Goal: Contribute content

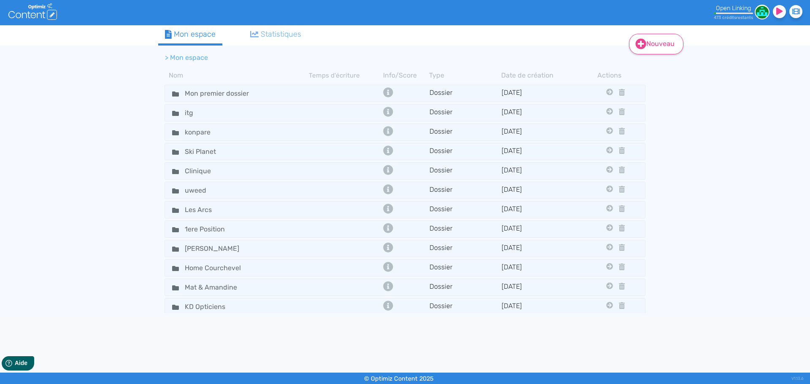
click at [650, 46] on link "Nouveau" at bounding box center [656, 44] width 54 height 21
click at [653, 67] on button "Contenu" at bounding box center [662, 66] width 68 height 14
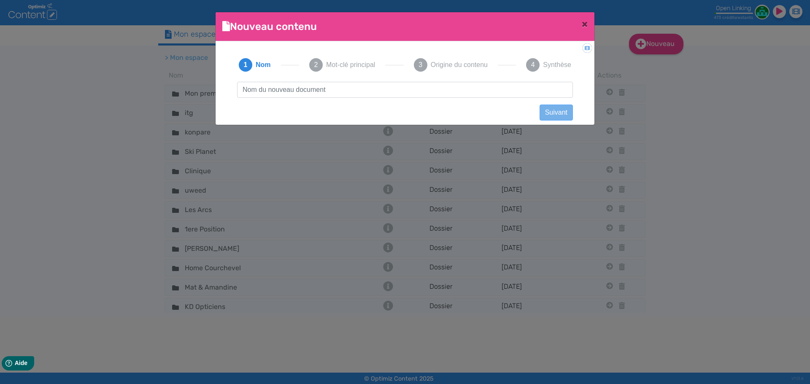
scroll to position [0, 0]
click at [338, 90] on input "text" at bounding box center [405, 90] width 336 height 16
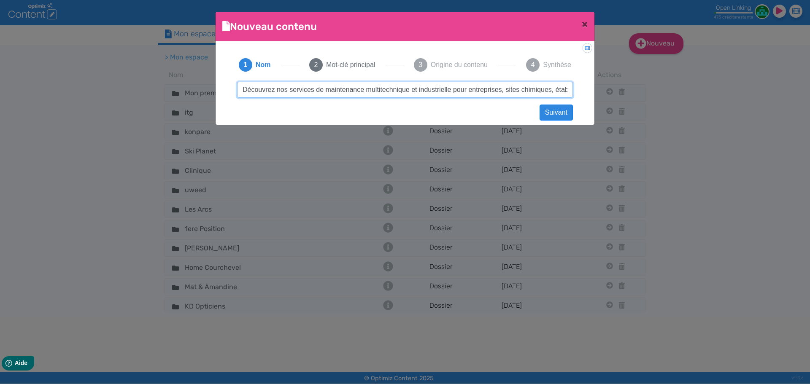
click at [286, 86] on input "Découvrez nos services de maintenance multitechnique et industrielle pour entre…" at bounding box center [405, 90] width 336 height 16
paste input "bureau d'étude génie électrique"
type input "bureau d'étude génie électrique"
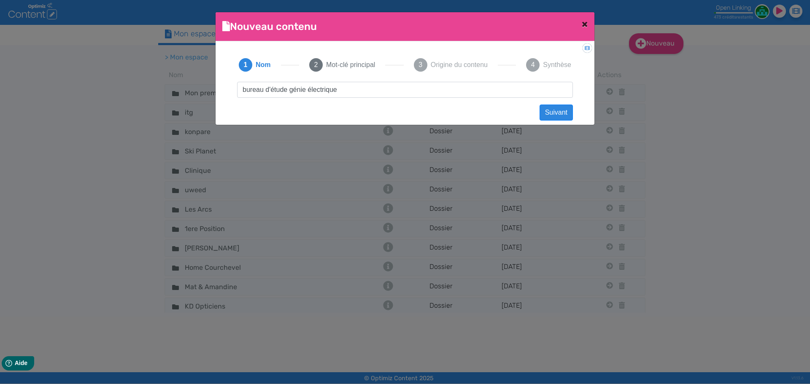
click at [581, 24] on button "×" at bounding box center [584, 24] width 19 height 24
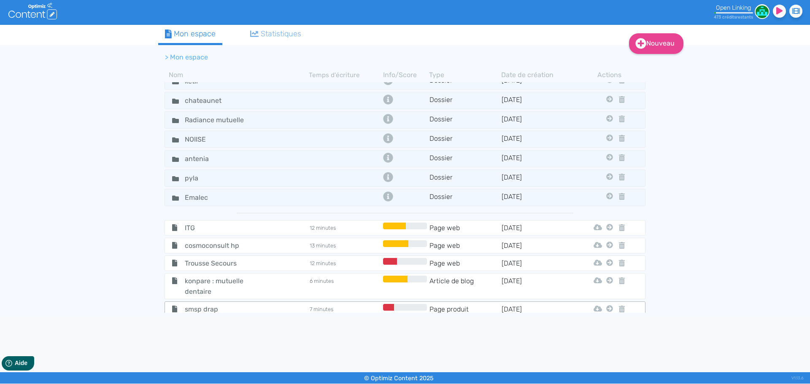
scroll to position [549, 0]
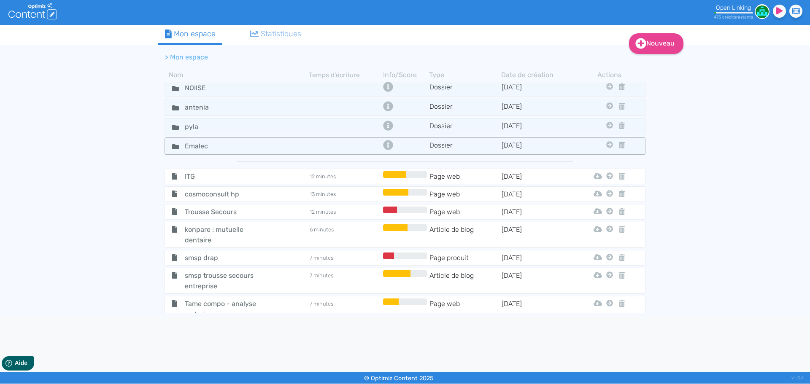
click at [260, 140] on tr "Emalec Dossier [DATE] Mon Premier Dossier Itg Konpare Ski Planet Clinique Uweed…" at bounding box center [405, 146] width 481 height 17
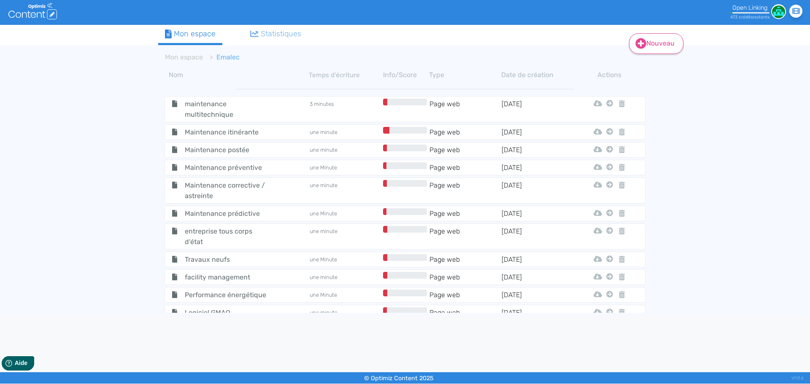
click at [651, 43] on link "Nouveau" at bounding box center [656, 43] width 54 height 21
click at [643, 67] on icon at bounding box center [640, 64] width 5 height 7
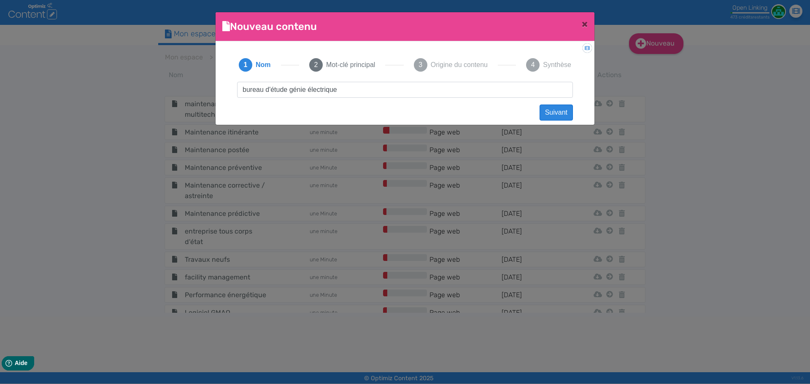
type input "bureau d'étude génie électrique"
click at [562, 109] on button "Suivant" at bounding box center [556, 113] width 33 height 16
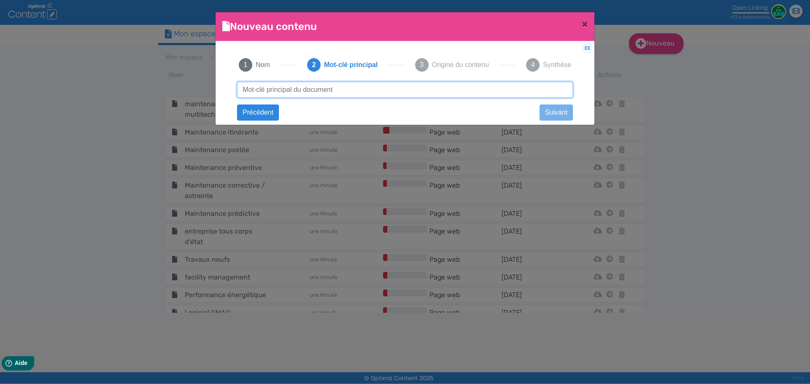
paste input "bureau d'étude génie électrique"
type input "bureau d'étude génie électrique"
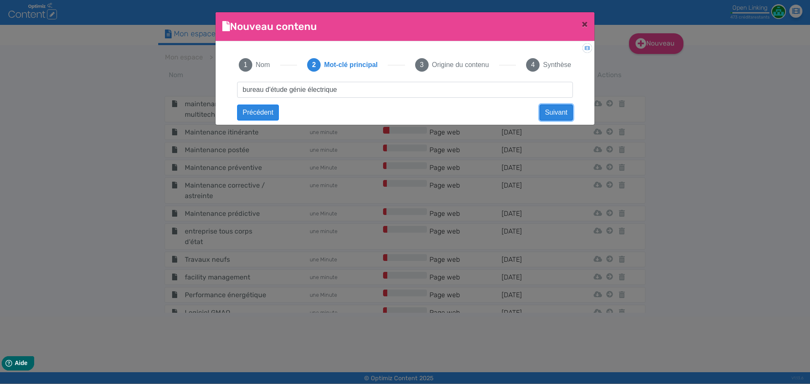
click at [561, 111] on button "Suivant" at bounding box center [556, 113] width 33 height 16
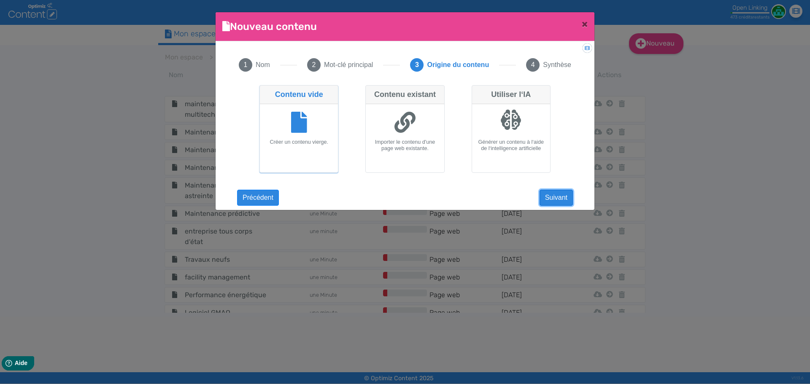
click at [572, 196] on button "Suivant" at bounding box center [556, 198] width 33 height 16
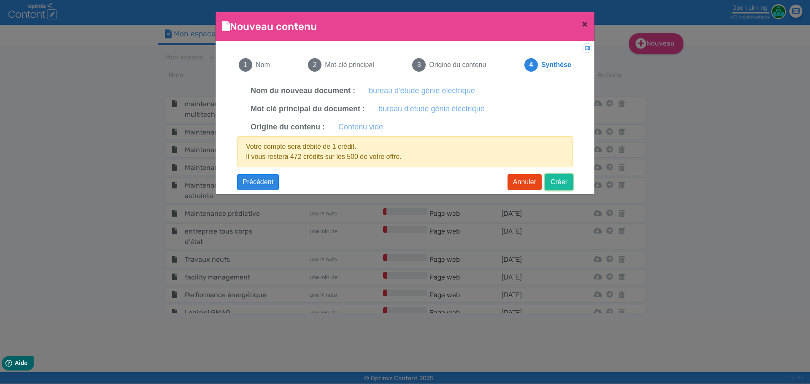
click at [564, 179] on button "Créer" at bounding box center [559, 182] width 28 height 16
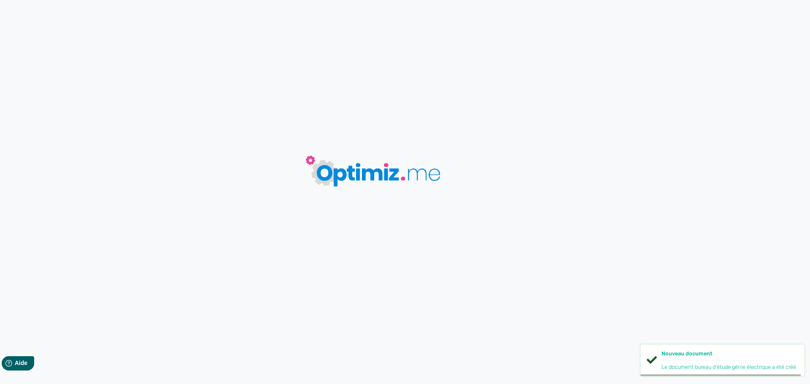
type input "bureau d'étude génie électrique"
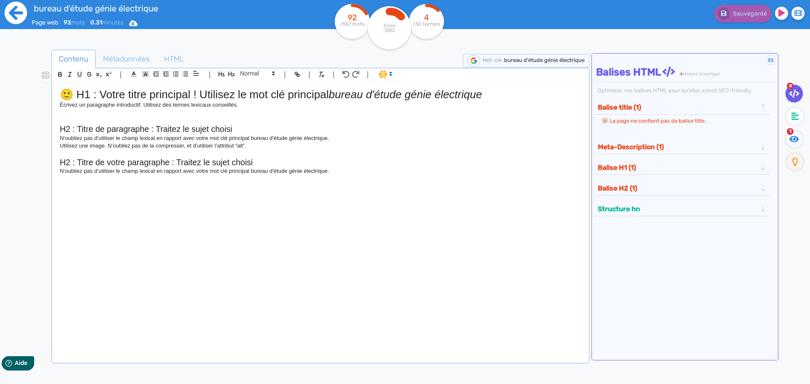
click at [9, 11] on icon at bounding box center [16, 13] width 22 height 22
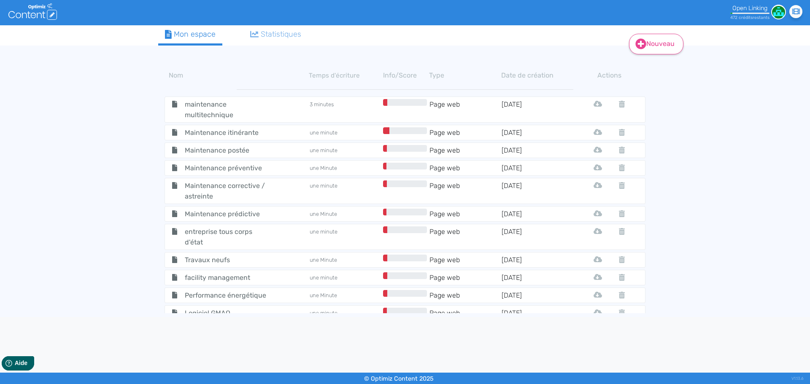
click at [630, 45] on link "Nouveau" at bounding box center [656, 44] width 54 height 21
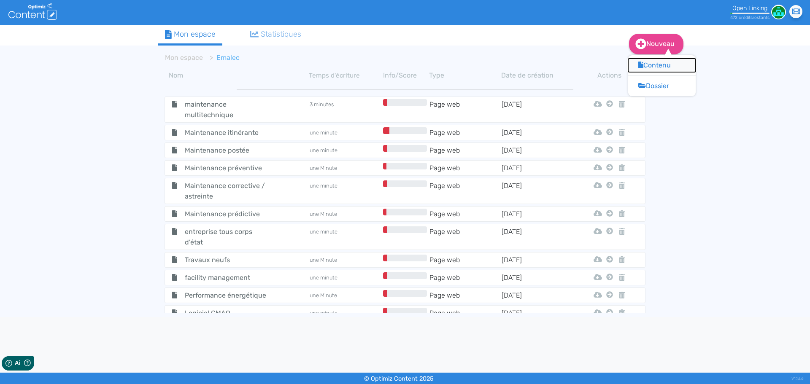
click at [648, 63] on button "Contenu" at bounding box center [662, 66] width 68 height 14
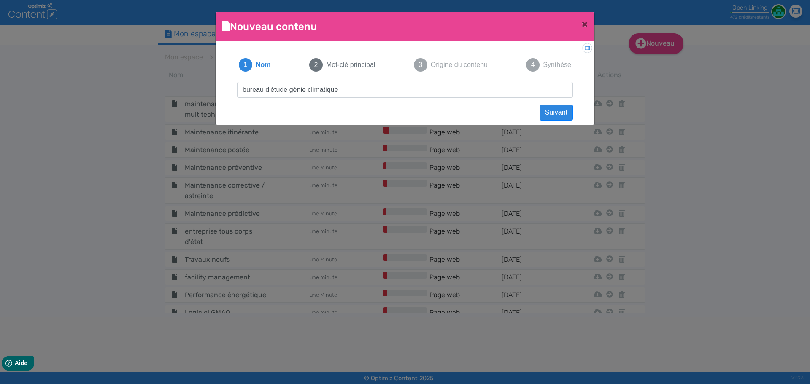
type input "bureau d'étude génie climatique"
click at [559, 108] on button "Suivant" at bounding box center [556, 113] width 33 height 16
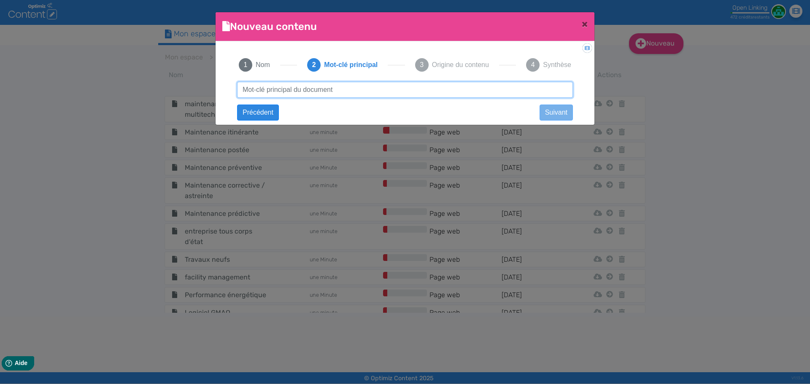
paste input "bureau d'étude génie climatique"
type input "bureau d'étude génie climatique"
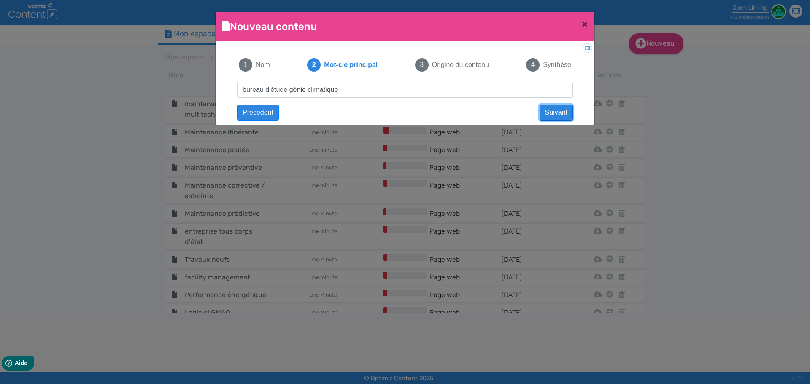
click at [559, 108] on button "Suivant" at bounding box center [556, 113] width 33 height 16
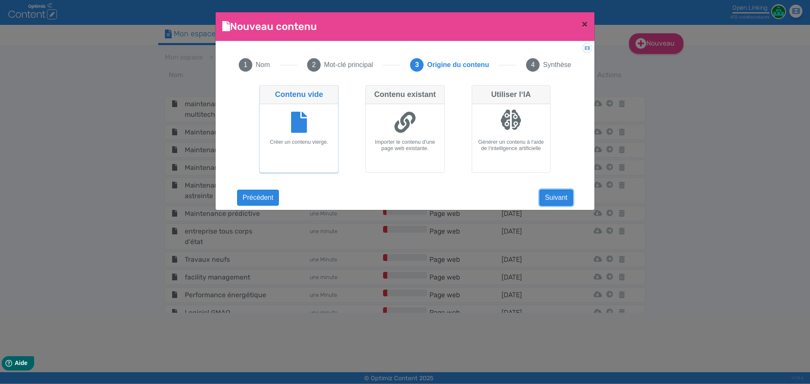
click at [563, 196] on button "Suivant" at bounding box center [556, 198] width 33 height 16
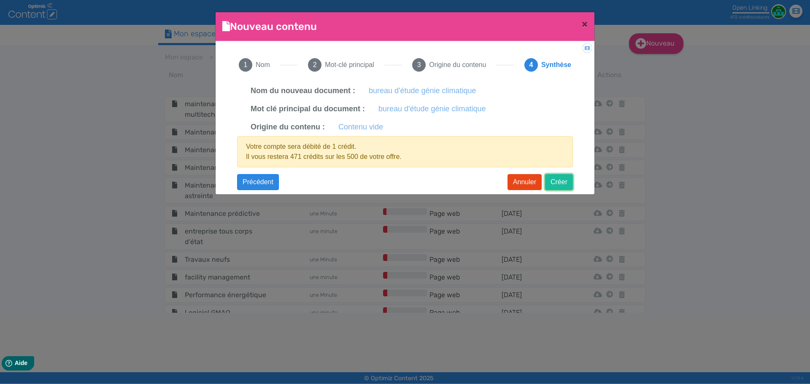
click at [563, 185] on button "Créer" at bounding box center [559, 182] width 28 height 16
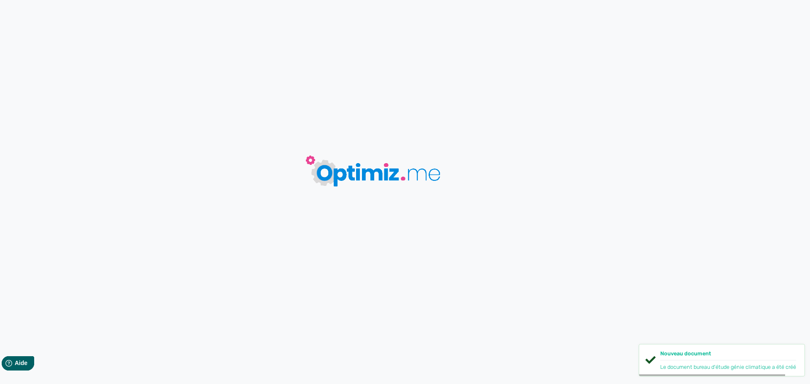
type input "bureau d'étude génie climatique"
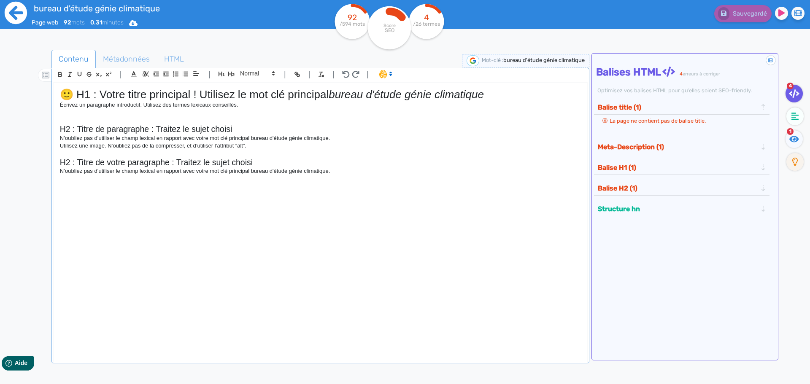
click at [21, 13] on icon at bounding box center [15, 12] width 23 height 23
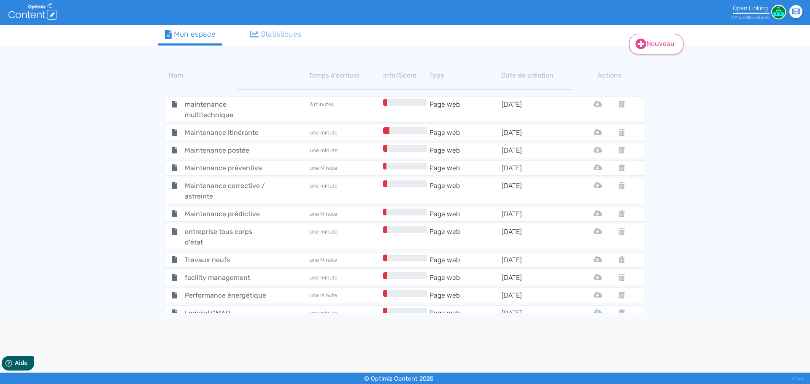
click at [647, 44] on link "Nouveau" at bounding box center [656, 44] width 54 height 21
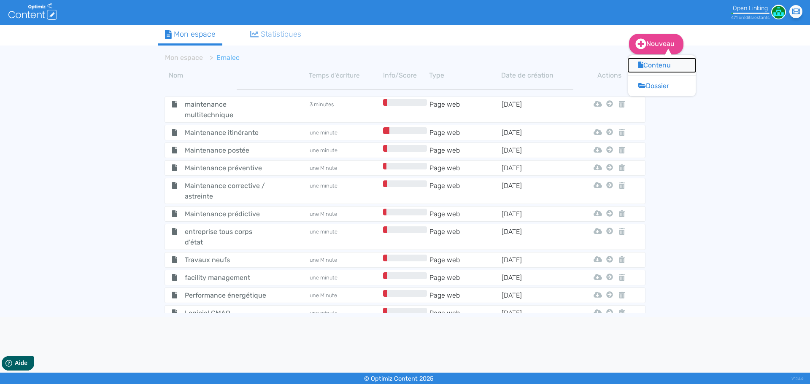
click at [651, 64] on button "Contenu" at bounding box center [662, 66] width 68 height 14
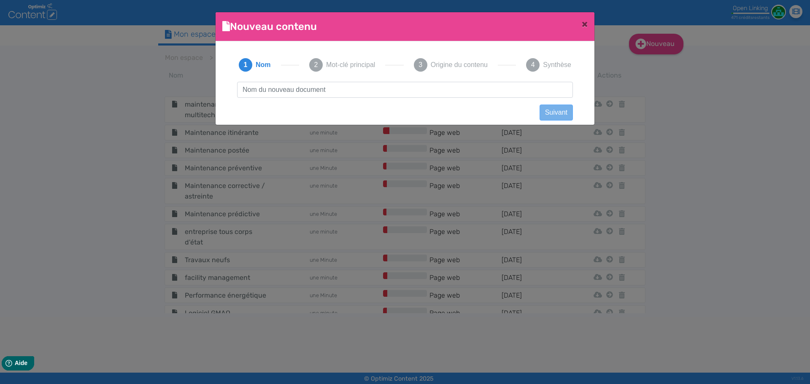
scroll to position [0, 0]
type input "Entreprise second oeuvre"
click at [545, 113] on button "Suivant" at bounding box center [556, 113] width 33 height 16
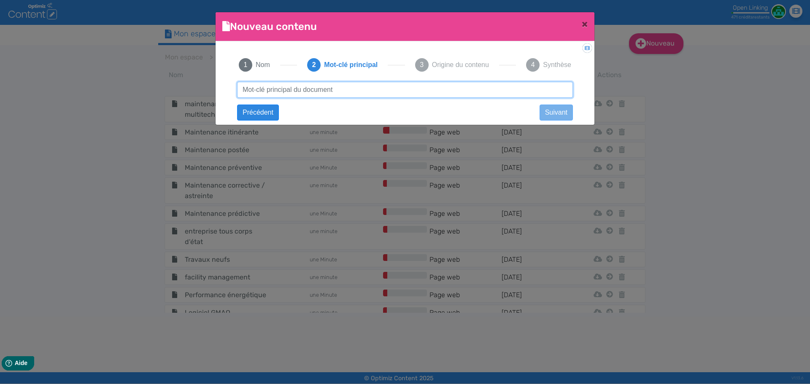
paste input "Entreprise second oeuvre"
type input "Entreprise second oeuvre"
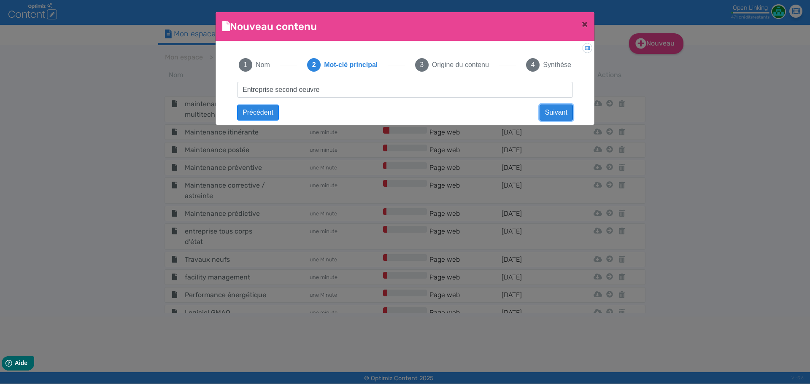
click at [547, 113] on button "Suivant" at bounding box center [556, 113] width 33 height 16
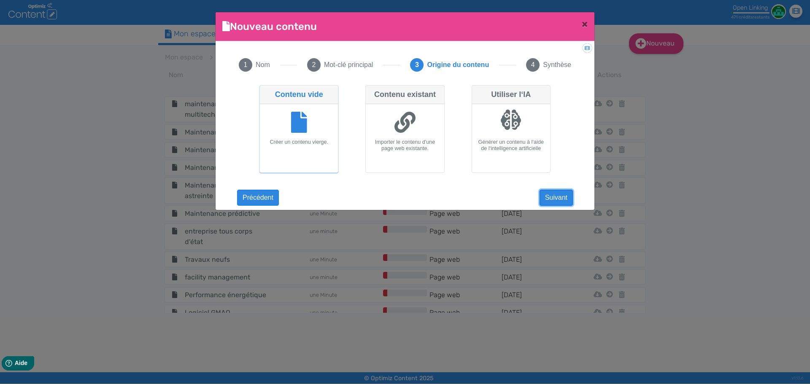
click at [551, 194] on button "Suivant" at bounding box center [556, 198] width 33 height 16
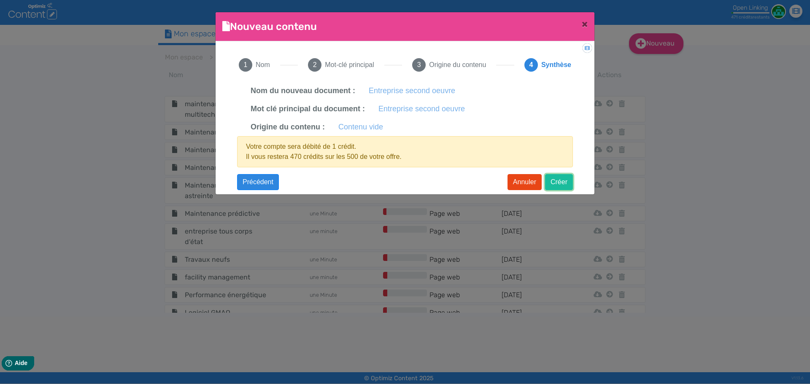
click at [560, 177] on button "Créer" at bounding box center [559, 182] width 28 height 16
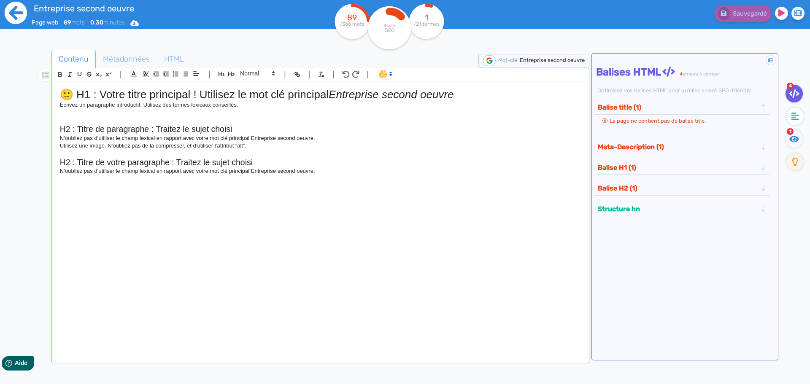
click at [14, 14] on icon at bounding box center [15, 12] width 23 height 23
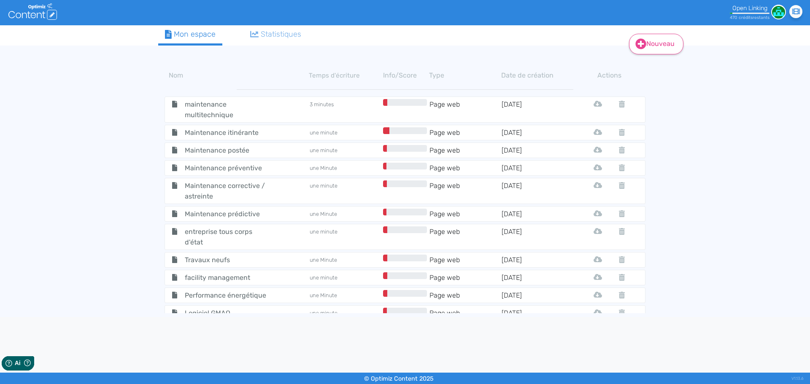
drag, startPoint x: 672, startPoint y: 26, endPoint x: 657, endPoint y: 35, distance: 16.6
click at [666, 29] on div "Nouveau Contenu Dossier Mon espace Statistiques Nom Temps d'écriture Info/Score…" at bounding box center [405, 171] width 810 height 292
click at [657, 35] on link "Nouveau" at bounding box center [656, 44] width 54 height 21
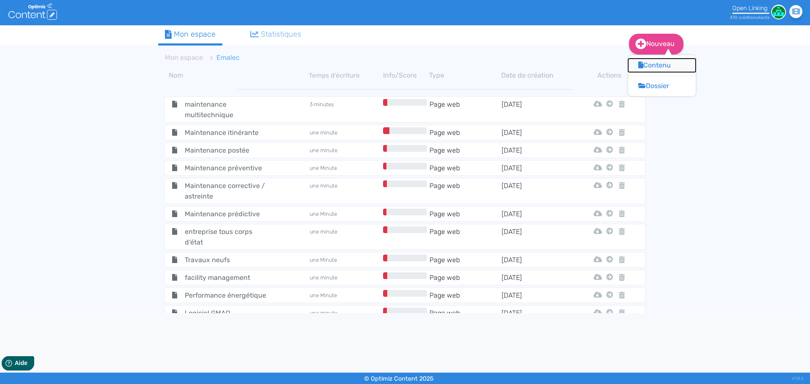
click at [645, 59] on button "Contenu" at bounding box center [662, 66] width 68 height 14
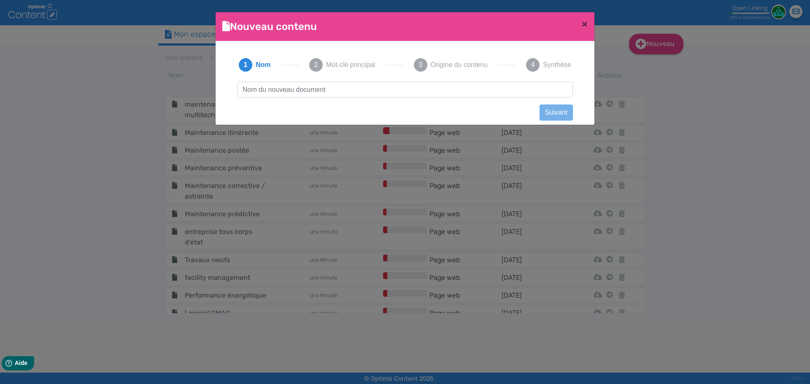
scroll to position [0, 0]
type input "Protection incendie entreprise"
click at [546, 110] on button "Suivant" at bounding box center [556, 113] width 33 height 16
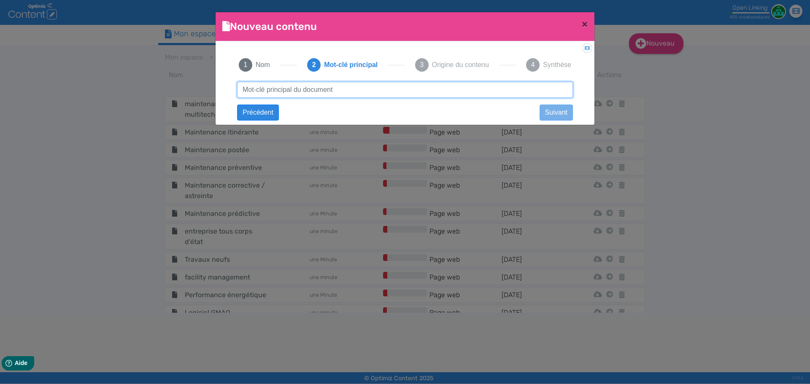
paste input "Protection incendie entreprise"
type input "Protection incendie entreprise"
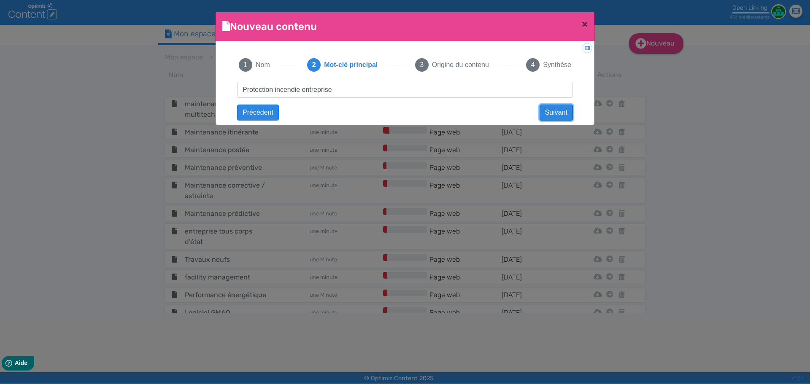
click at [546, 114] on button "Suivant" at bounding box center [556, 113] width 33 height 16
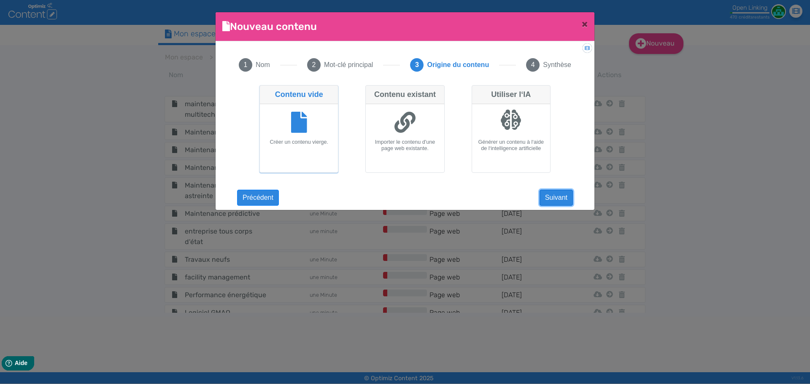
click at [557, 197] on button "Suivant" at bounding box center [556, 198] width 33 height 16
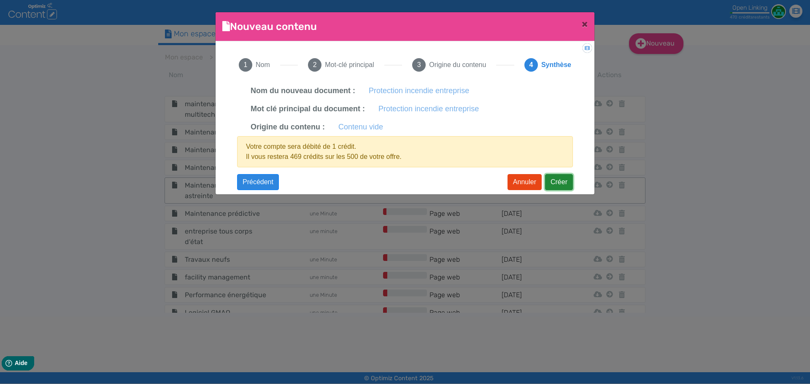
click at [560, 189] on button "Créer" at bounding box center [559, 182] width 28 height 16
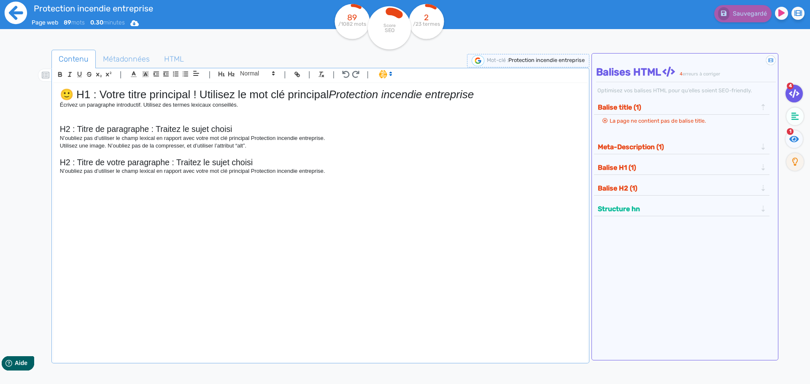
click at [10, 15] on icon at bounding box center [16, 13] width 22 height 22
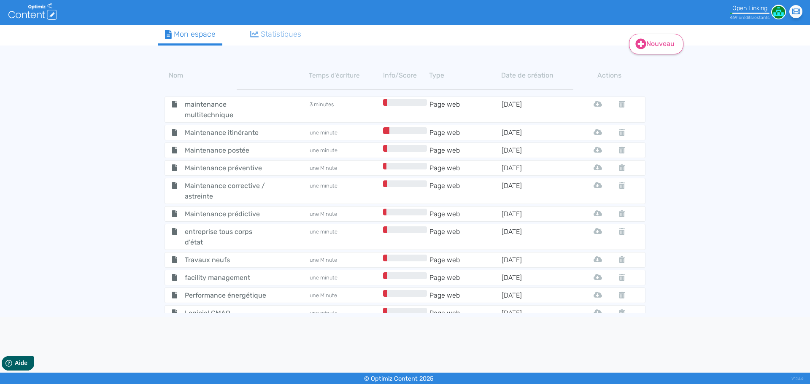
click at [663, 44] on link "Nouveau" at bounding box center [656, 44] width 54 height 21
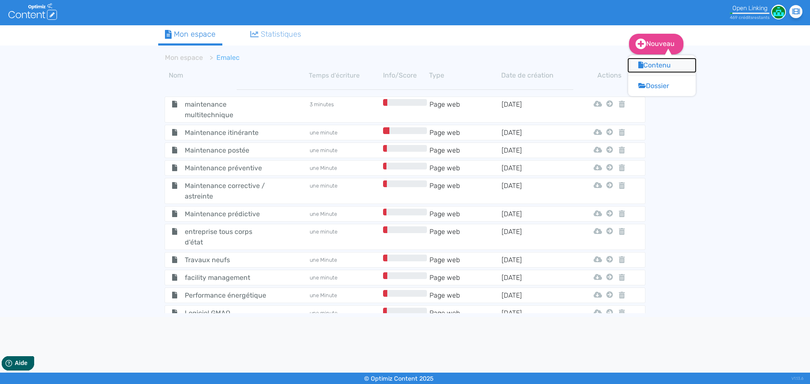
click at [662, 63] on button "Contenu" at bounding box center [662, 66] width 68 height 14
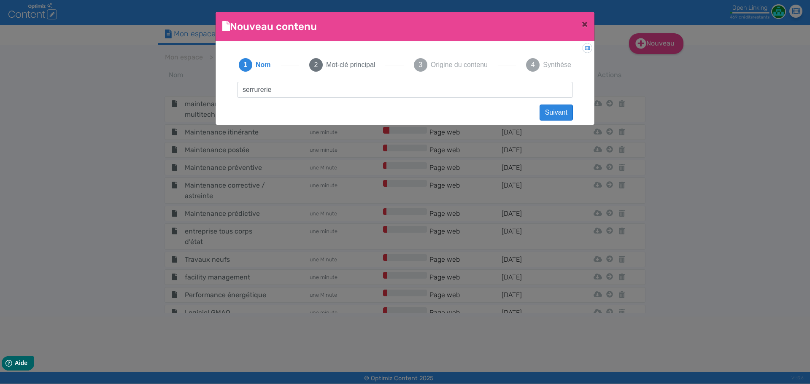
type input "serrurerie"
click at [566, 111] on button "Suivant" at bounding box center [556, 113] width 33 height 16
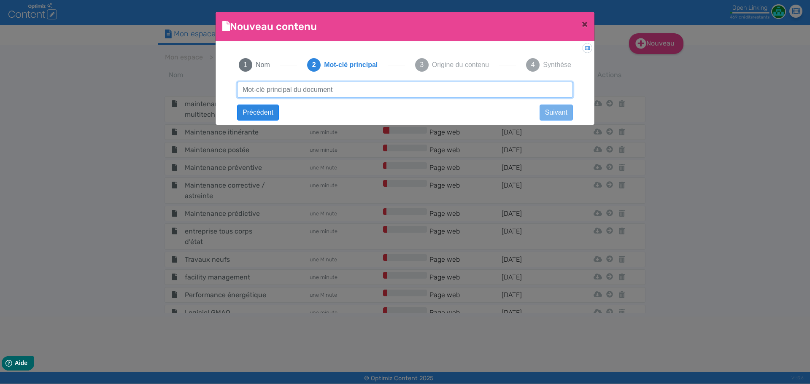
paste input "serrurerie"
type input "serrurerie"
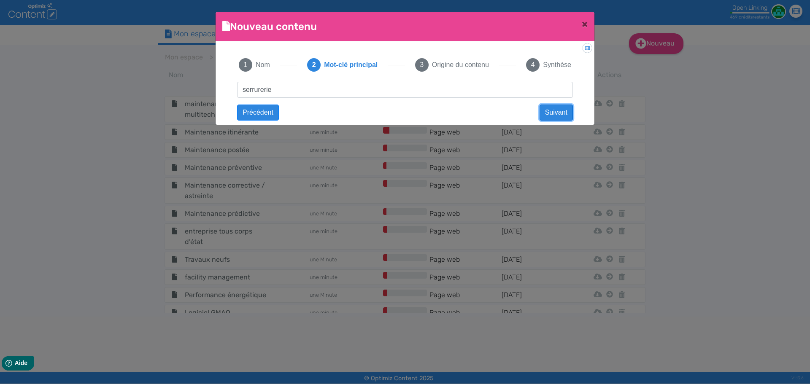
click at [566, 111] on button "Suivant" at bounding box center [556, 113] width 33 height 16
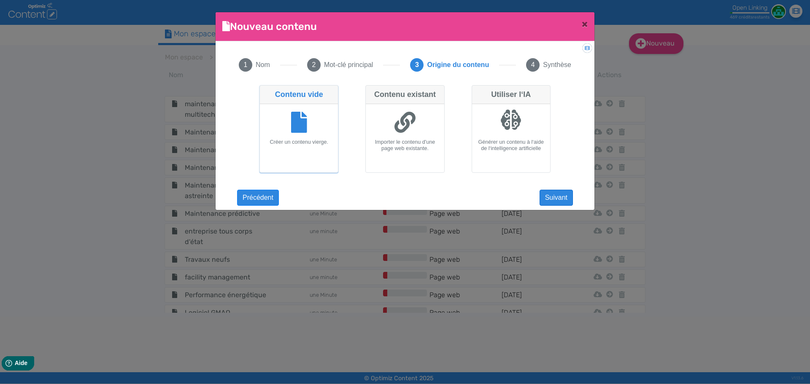
click at [557, 208] on app-new-document-modal "Nouveau contenu × Didacticiel: Créer un document 1 Nom 2 Mot-clé principal 3 Or…" at bounding box center [405, 111] width 379 height 198
click at [557, 203] on button "Suivant" at bounding box center [556, 198] width 33 height 16
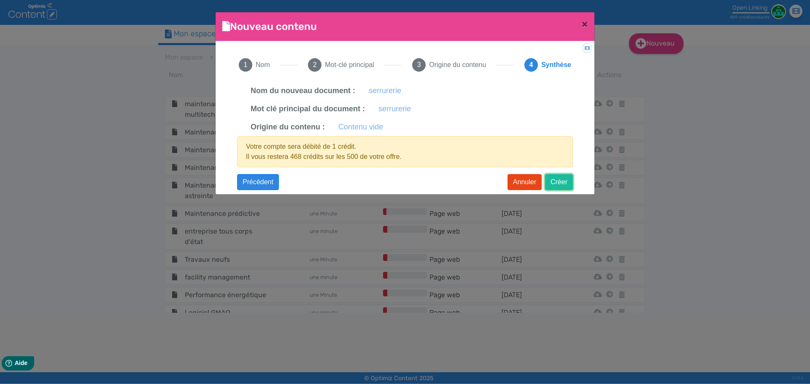
click at [561, 182] on button "Créer" at bounding box center [559, 182] width 28 height 16
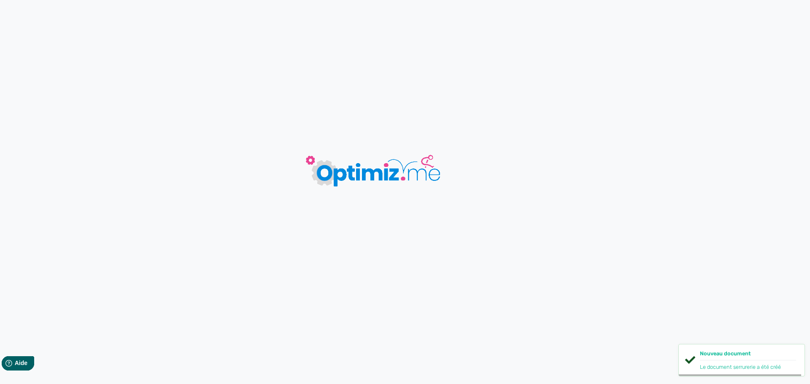
type input "serrurerie"
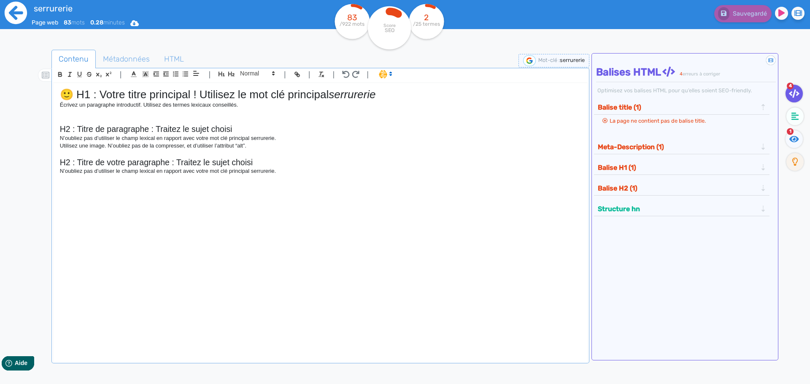
click at [26, 13] on icon at bounding box center [16, 13] width 22 height 22
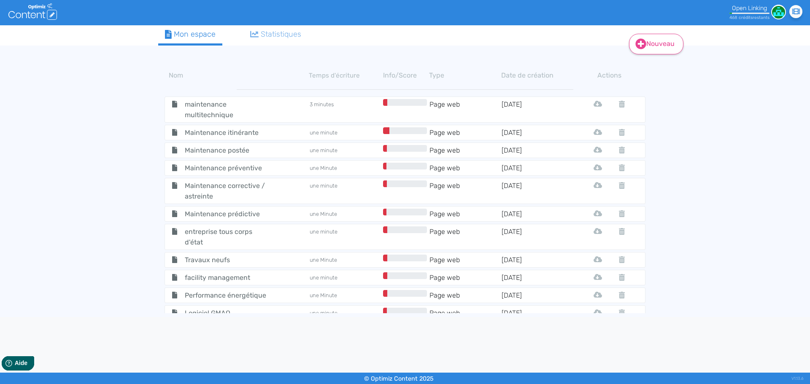
click at [661, 42] on link "Nouveau" at bounding box center [656, 44] width 54 height 21
click at [657, 59] on div "Contenu Dossier" at bounding box center [662, 75] width 68 height 41
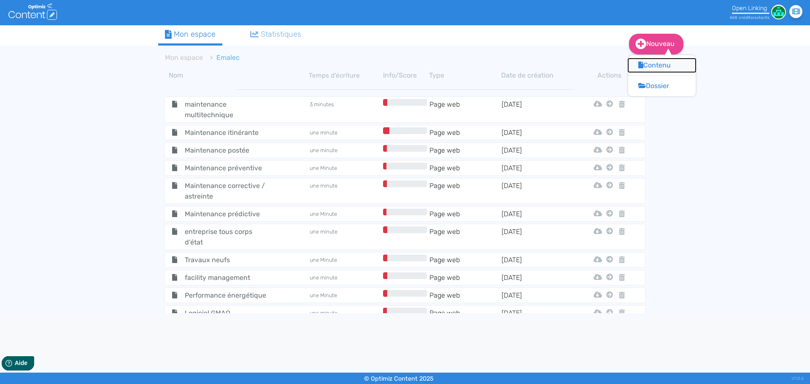
click at [656, 60] on button "Contenu" at bounding box center [662, 66] width 68 height 14
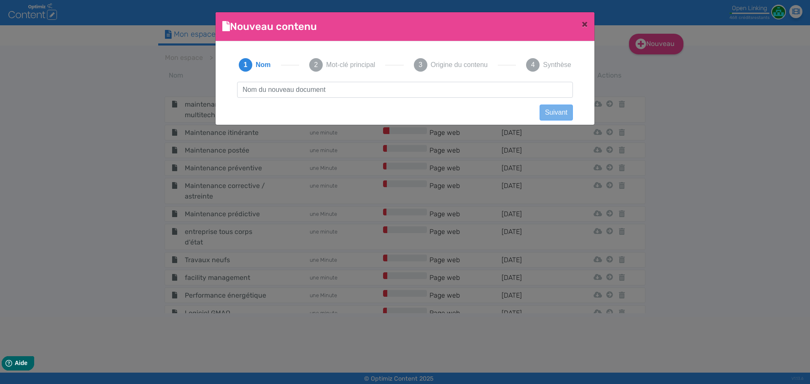
scroll to position [0, 0]
type input "plomberie"
click at [553, 111] on button "Suivant" at bounding box center [556, 113] width 33 height 16
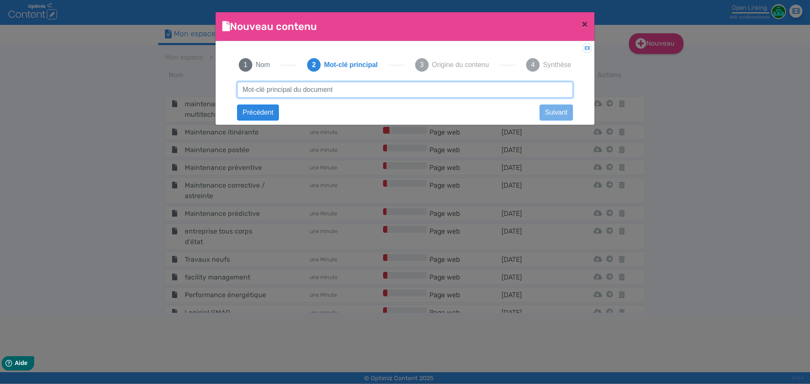
paste input "plomberie"
type input "plomberie"
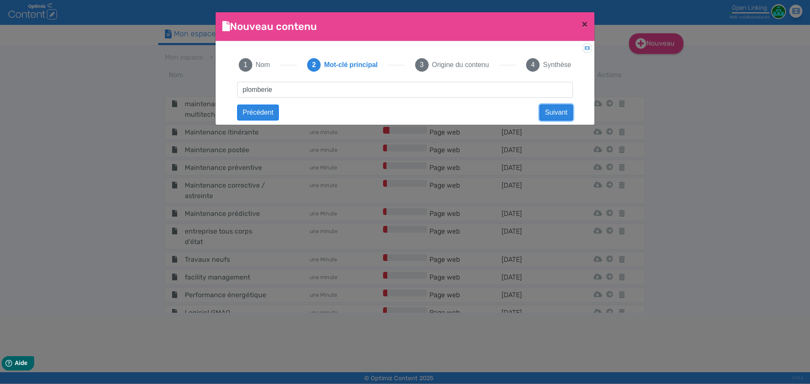
click at [559, 108] on button "Suivant" at bounding box center [556, 113] width 33 height 16
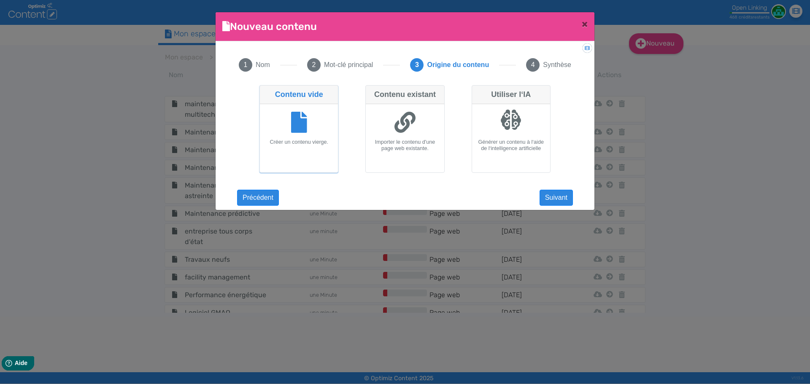
click at [558, 185] on div "plomberie Suivant plomberie Précédent Suivant Contenu vide Créer un contenu vie…" at bounding box center [405, 140] width 353 height 116
click at [558, 195] on button "Suivant" at bounding box center [556, 198] width 33 height 16
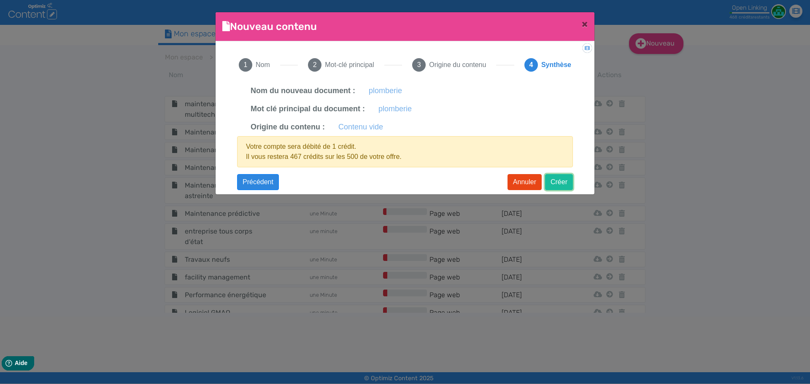
click at [563, 183] on button "Créer" at bounding box center [559, 182] width 28 height 16
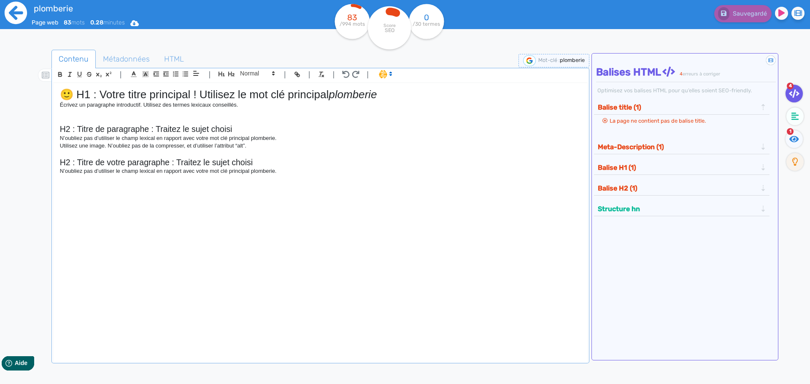
click at [22, 21] on icon at bounding box center [16, 13] width 22 height 22
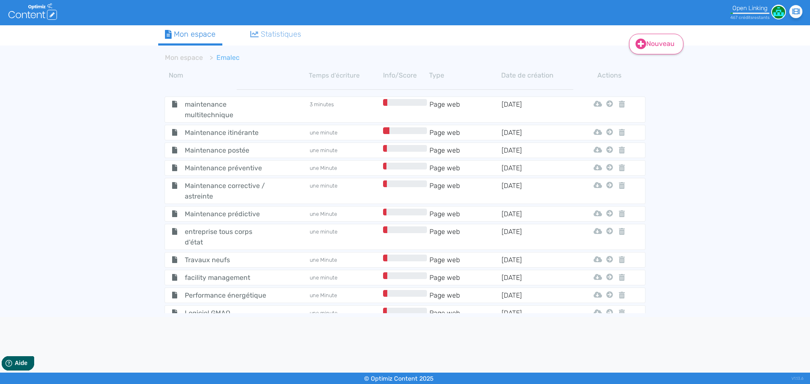
click at [640, 39] on icon at bounding box center [641, 44] width 11 height 11
click at [643, 61] on button "Contenu" at bounding box center [662, 66] width 68 height 14
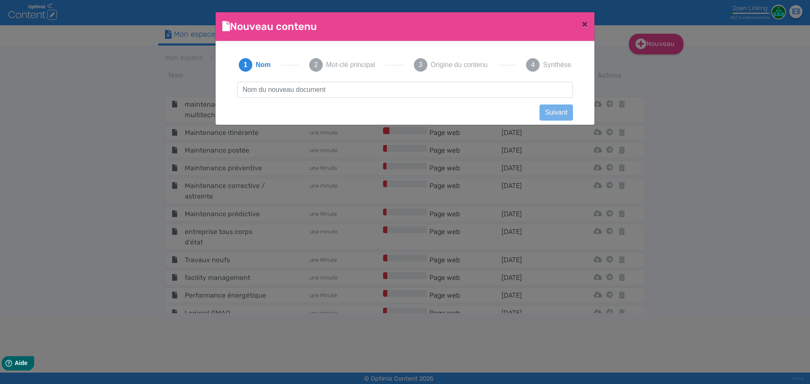
scroll to position [0, 0]
type input "Installateur bornes IRVE"
click at [547, 119] on button "Suivant" at bounding box center [556, 113] width 33 height 16
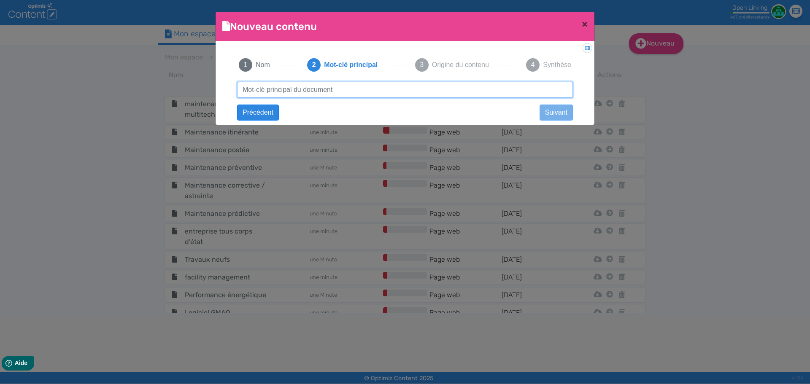
paste input "Installateur bornes IRVE"
type input "Installateur bornes IRVE"
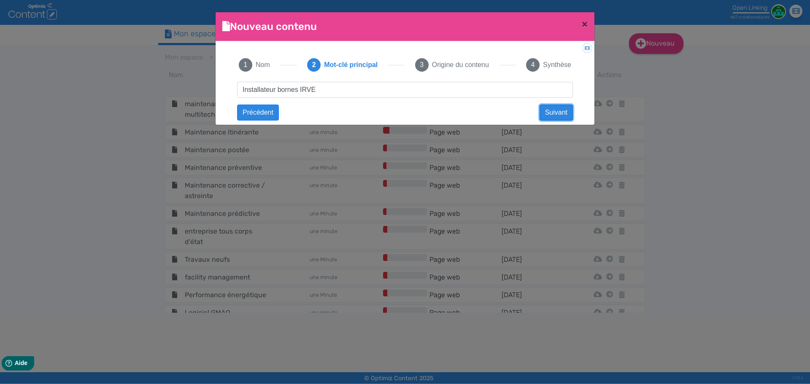
click at [547, 116] on button "Suivant" at bounding box center [556, 113] width 33 height 16
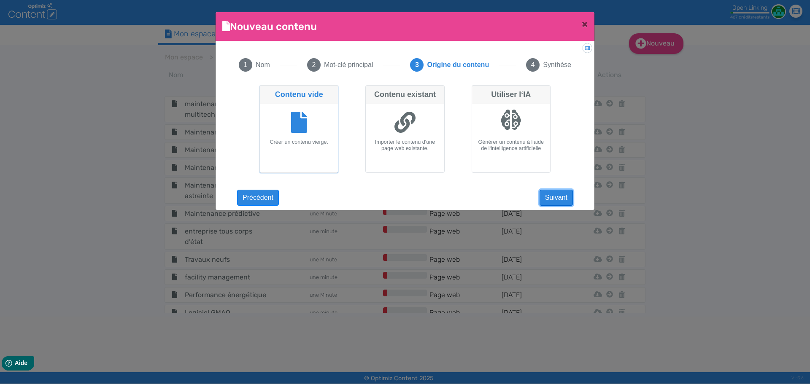
click at [559, 200] on button "Suivant" at bounding box center [556, 198] width 33 height 16
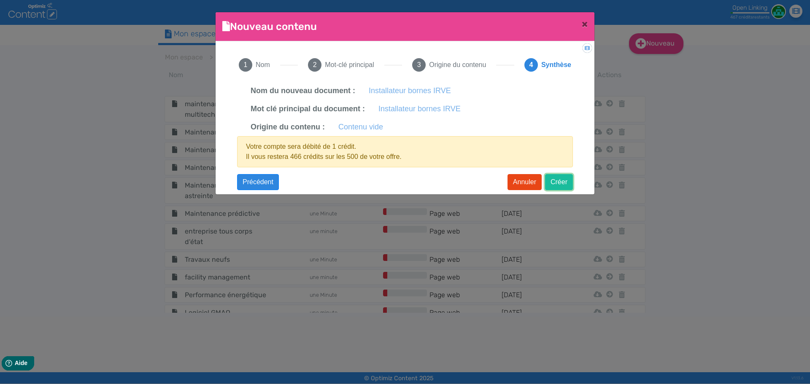
click at [550, 178] on button "Créer" at bounding box center [559, 182] width 28 height 16
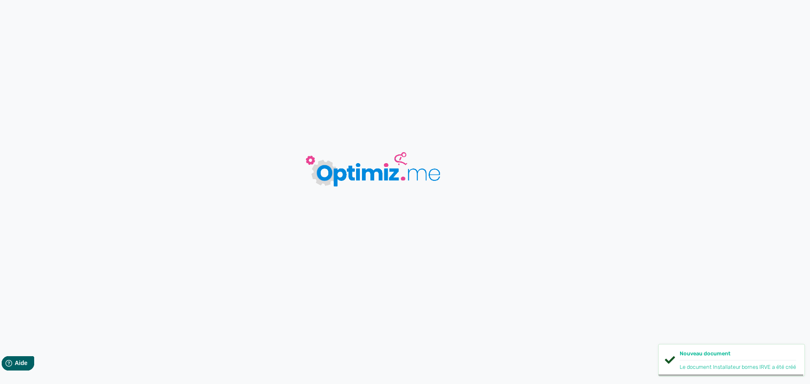
type input "Installateur bornes IRVE"
